Goal: Task Accomplishment & Management: Manage account settings

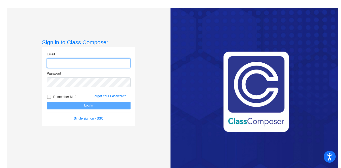
type input "[PERSON_NAME][EMAIL_ADDRESS][PERSON_NAME][DOMAIN_NAME]"
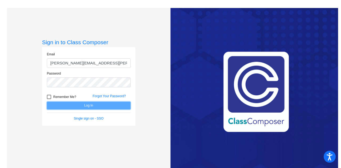
click at [68, 105] on button "Log In" at bounding box center [89, 106] width 84 height 8
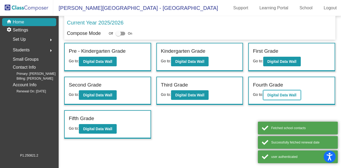
click at [282, 96] on b "Digital Data Wall" at bounding box center [282, 95] width 29 height 4
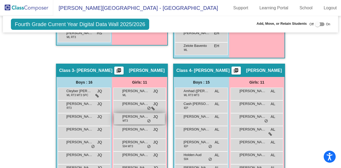
scroll to position [320, 0]
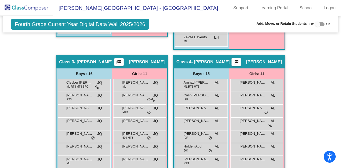
click at [76, 128] on div "[PERSON_NAME] JQ lock do_not_disturb_alt" at bounding box center [84, 124] width 53 height 13
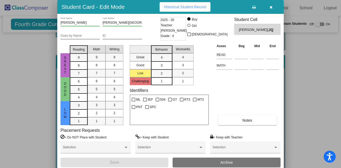
click at [118, 19] on div "[PERSON_NAME][GEOGRAPHIC_DATA] Last Name" at bounding box center [122, 21] width 39 height 9
click at [115, 23] on input "[PERSON_NAME][GEOGRAPHIC_DATA]" at bounding box center [122, 23] width 39 height 4
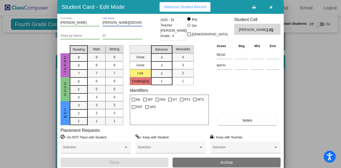
click at [115, 23] on input "[PERSON_NAME][GEOGRAPHIC_DATA]" at bounding box center [122, 23] width 39 height 4
click at [271, 7] on icon "button" at bounding box center [271, 7] width 3 height 4
